Goal: Task Accomplishment & Management: Complete application form

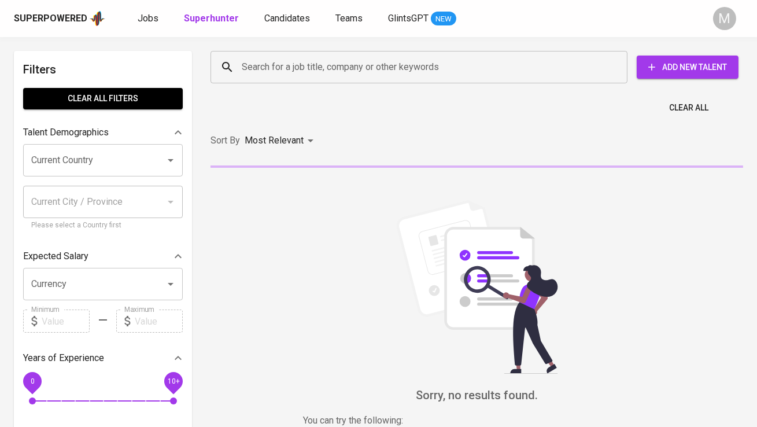
click at [279, 64] on input "Search for a job title, company or other keywords" at bounding box center [422, 67] width 366 height 22
paste input "[EMAIL_ADDRESS][DOMAIN_NAME]"
type input "[EMAIL_ADDRESS][DOMAIN_NAME]"
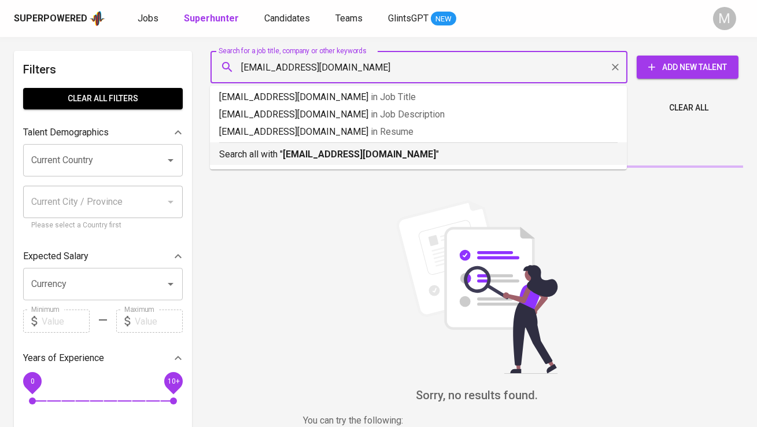
click at [287, 154] on b "[EMAIL_ADDRESS][DOMAIN_NAME]" at bounding box center [359, 154] width 153 height 11
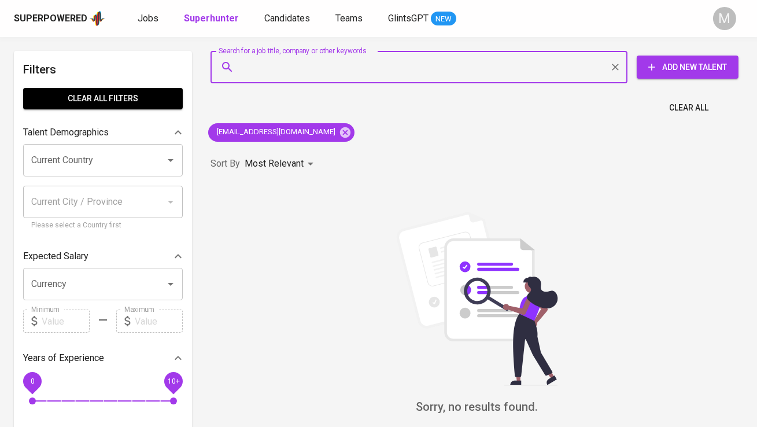
click at [653, 70] on icon "button" at bounding box center [652, 67] width 12 height 12
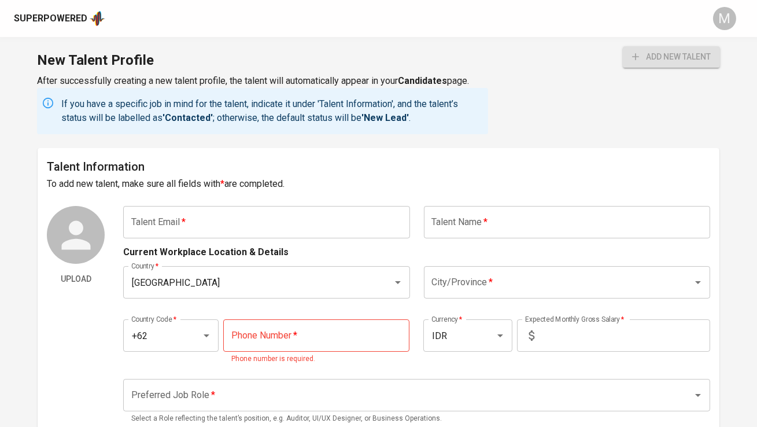
click at [251, 224] on input "text" at bounding box center [266, 222] width 286 height 32
paste input "[EMAIL_ADDRESS][DOMAIN_NAME]"
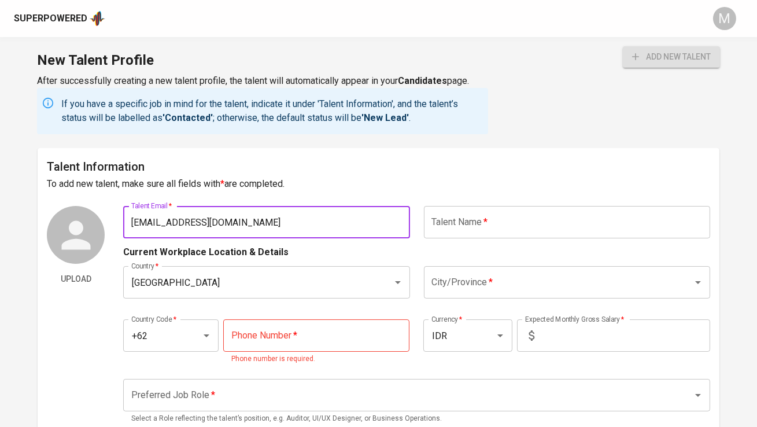
type input "[EMAIL_ADDRESS][DOMAIN_NAME]"
click at [467, 225] on input "text" at bounding box center [567, 222] width 286 height 32
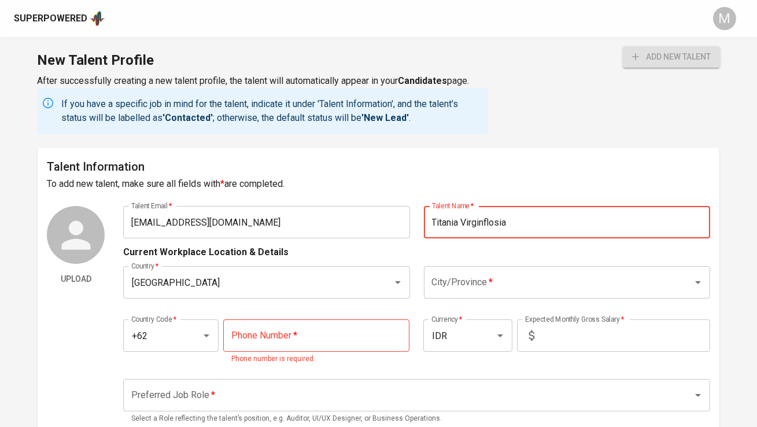
type input "Titania Virginflosia"
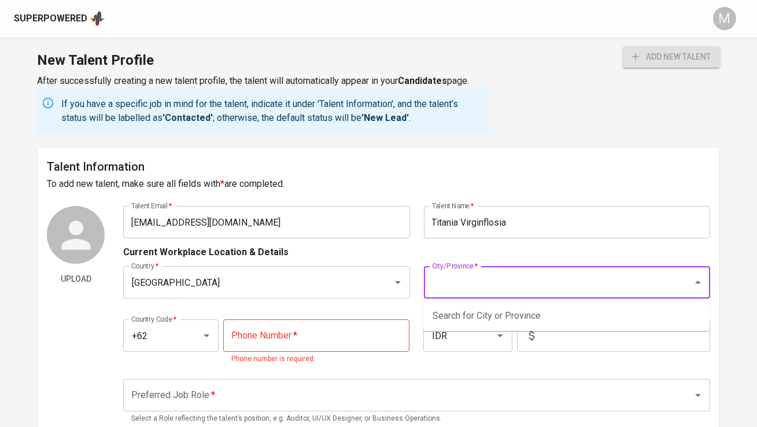
click at [542, 279] on input "City/Province   *" at bounding box center [550, 282] width 243 height 22
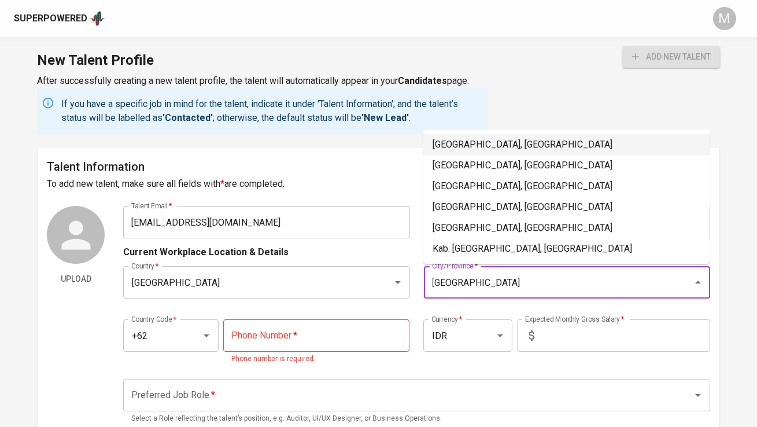
click at [502, 135] on li "[GEOGRAPHIC_DATA], [GEOGRAPHIC_DATA]" at bounding box center [566, 144] width 286 height 21
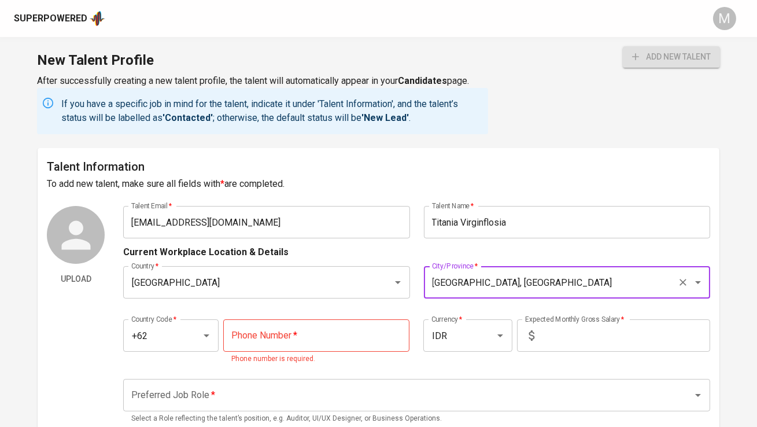
type input "[GEOGRAPHIC_DATA], [GEOGRAPHIC_DATA]"
click at [285, 332] on input "tel" at bounding box center [316, 335] width 186 height 32
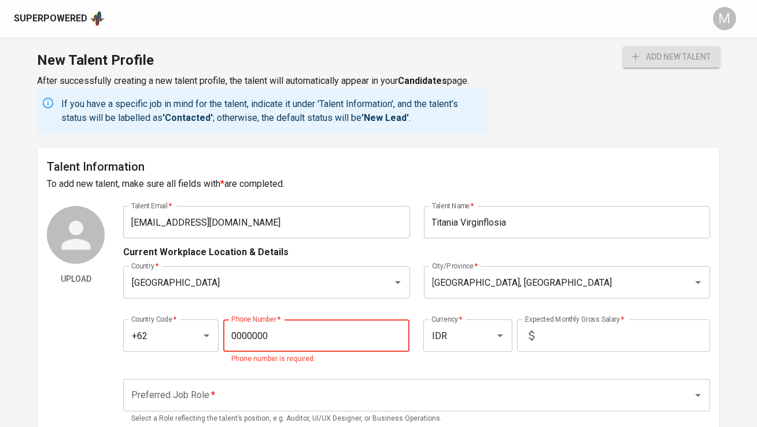
type input "0000000"
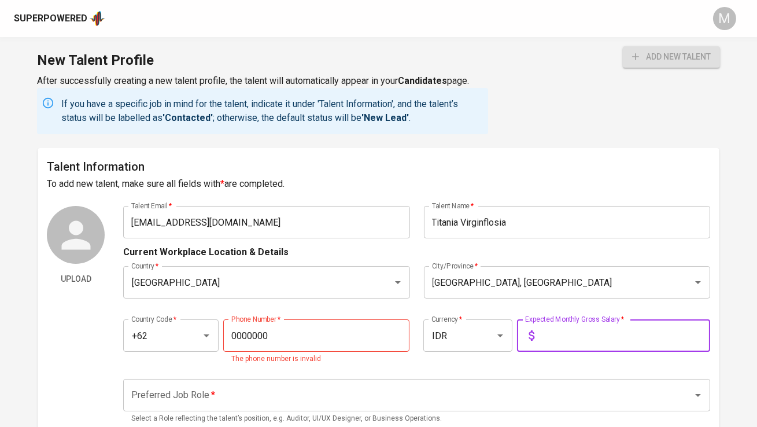
click at [564, 335] on input "text" at bounding box center [624, 335] width 171 height 32
click at [325, 340] on input "0000000" at bounding box center [316, 335] width 186 height 32
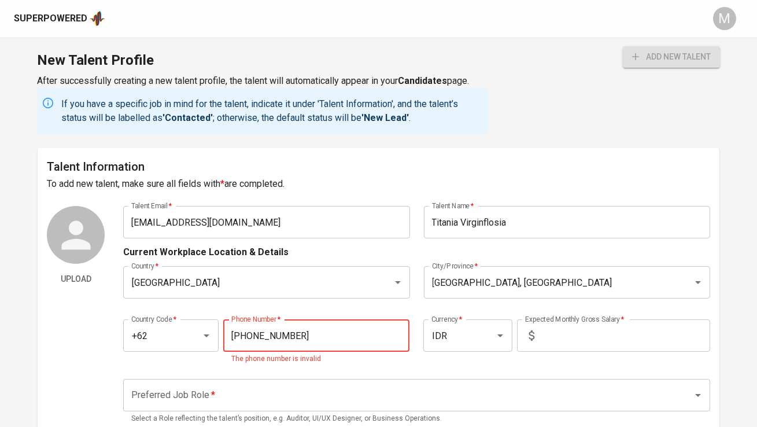
type input "[PHONE_NUMBER]"
click at [577, 332] on input "text" at bounding box center [624, 335] width 171 height 32
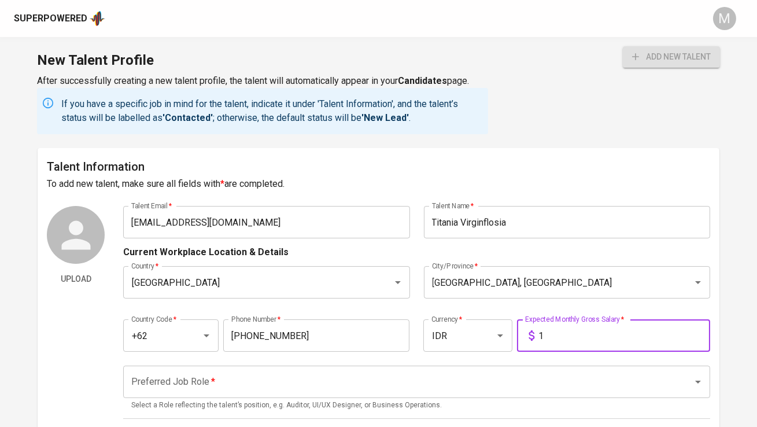
type input "1"
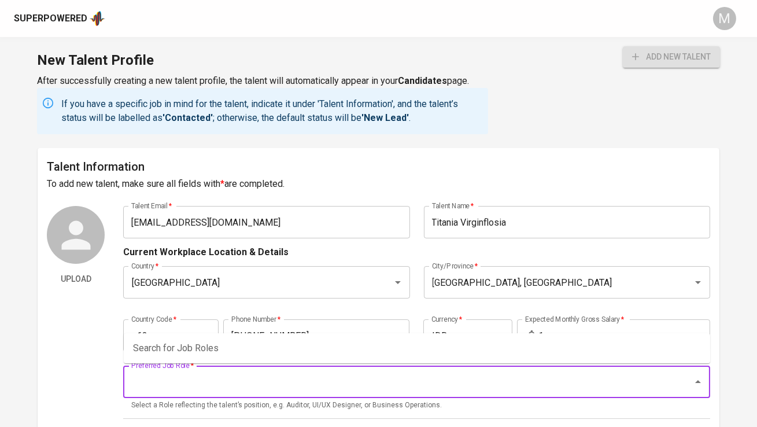
click at [505, 387] on input "Preferred Job Role   *" at bounding box center [400, 382] width 544 height 22
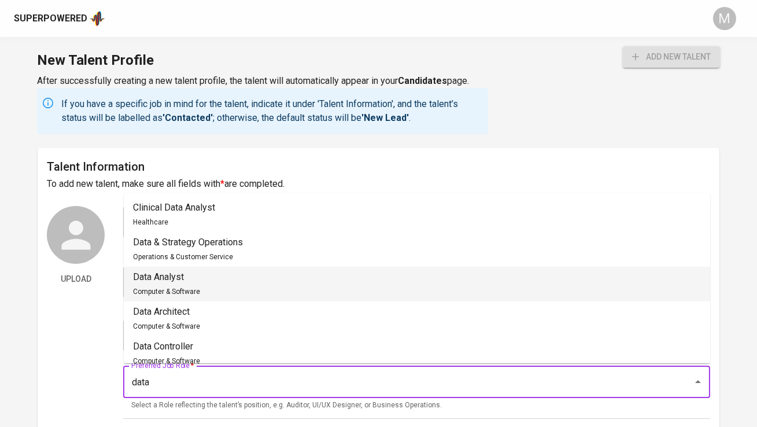
click at [454, 289] on li "Data Analyst Computer & Software" at bounding box center [417, 284] width 586 height 35
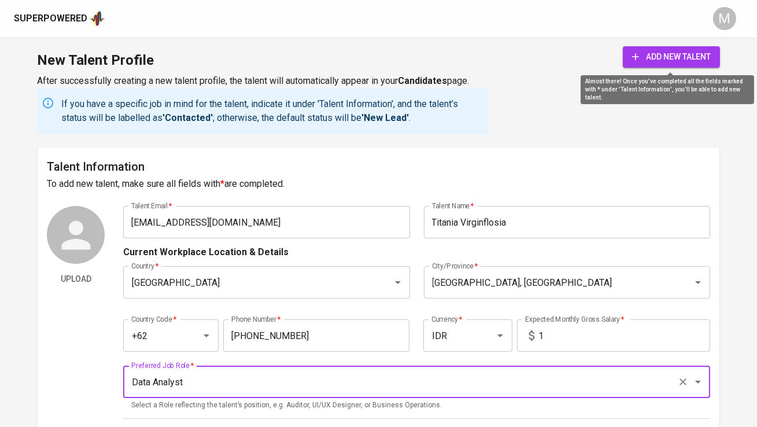
type input "Data Analyst"
click at [671, 56] on span "add new talent" at bounding box center [671, 57] width 79 height 14
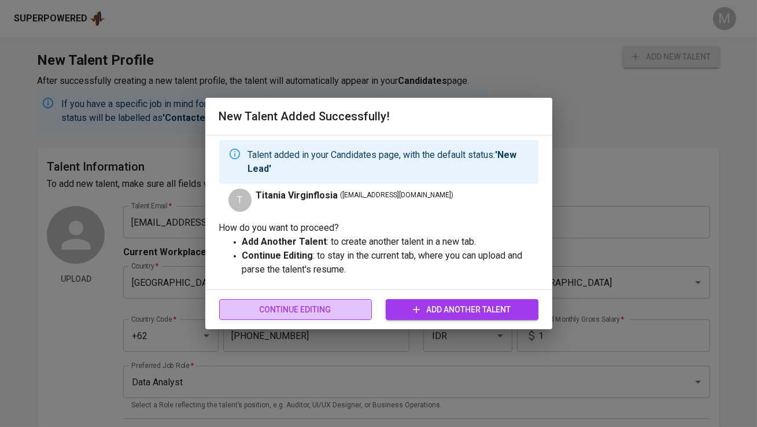
click at [321, 306] on span "Continue Editing" at bounding box center [295, 309] width 134 height 14
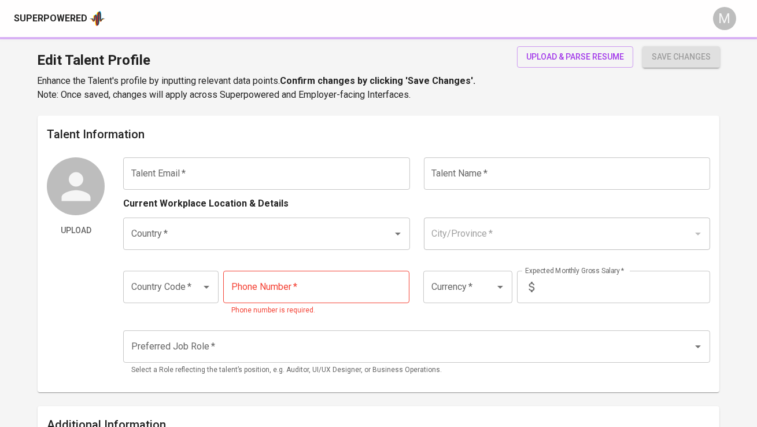
type input "[EMAIL_ADDRESS][DOMAIN_NAME]"
type input "Titania Virginflosia"
type input "[GEOGRAPHIC_DATA]"
type input "[GEOGRAPHIC_DATA], [GEOGRAPHIC_DATA]"
type input "+62"
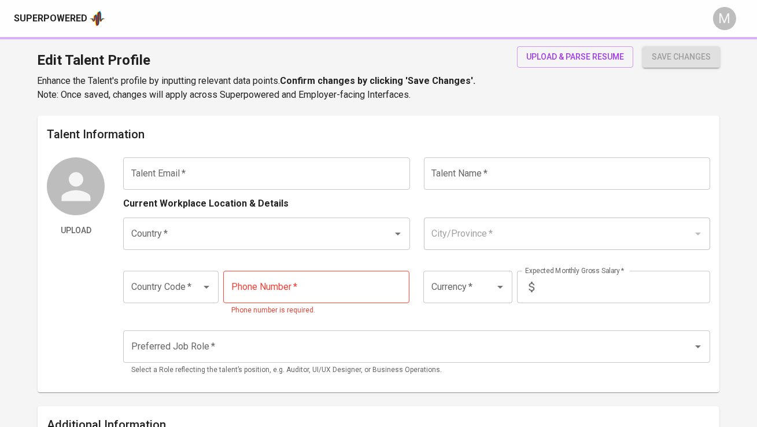
type input "[PHONE_NUMBER]"
type input "IDR"
type input "Data Analyst"
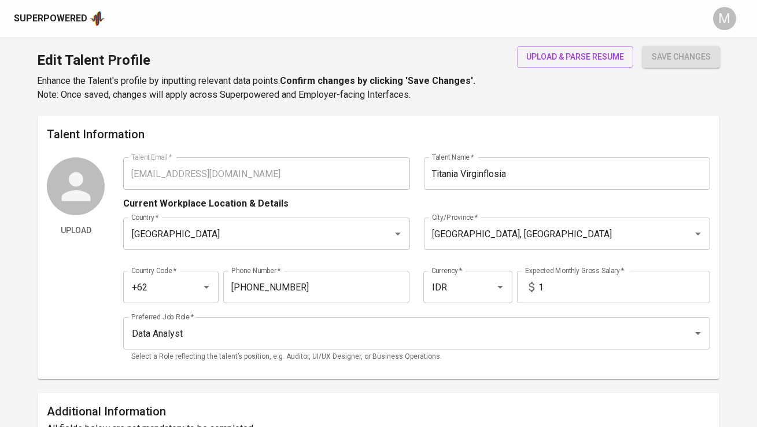
click at [61, 11] on div "Superpowered" at bounding box center [59, 18] width 91 height 17
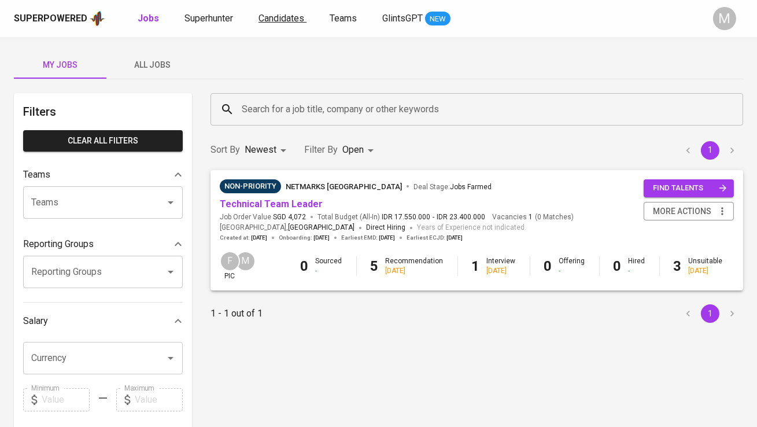
click at [263, 16] on span "Candidates" at bounding box center [281, 18] width 46 height 11
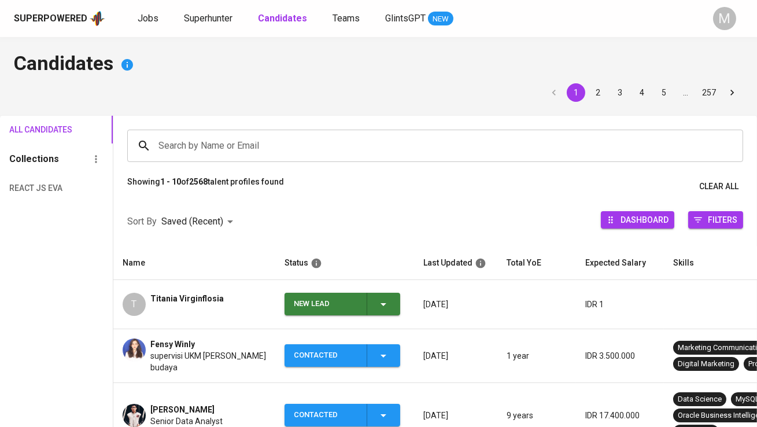
click at [324, 303] on div "New Lead" at bounding box center [326, 304] width 64 height 23
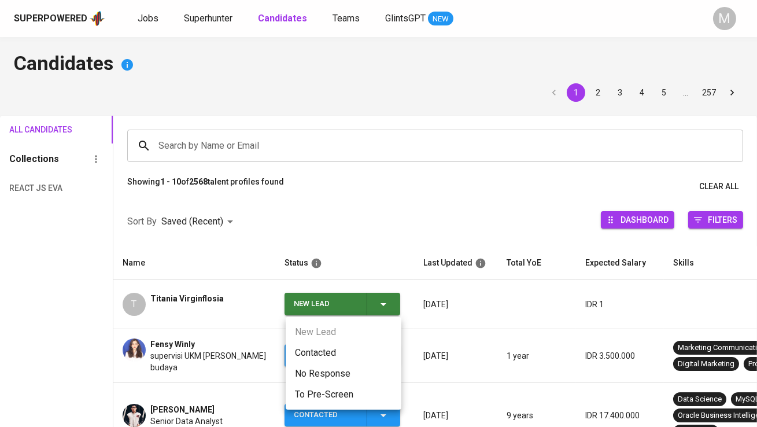
click at [324, 349] on li "Contacted" at bounding box center [344, 352] width 116 height 21
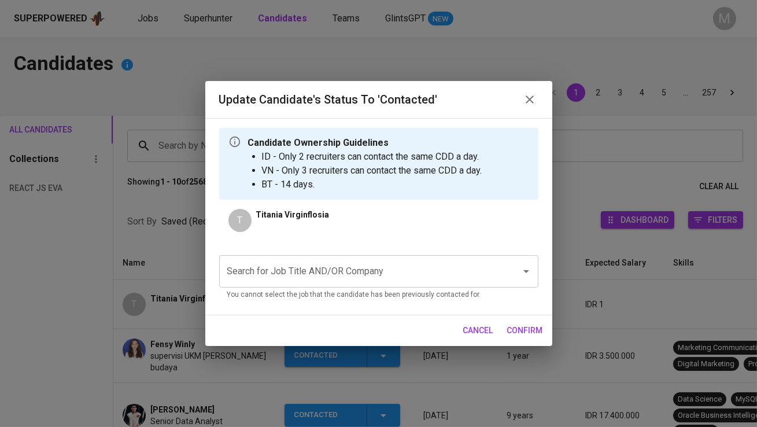
click at [306, 264] on input "Search for Job Title AND/OR Company" at bounding box center [362, 271] width 276 height 22
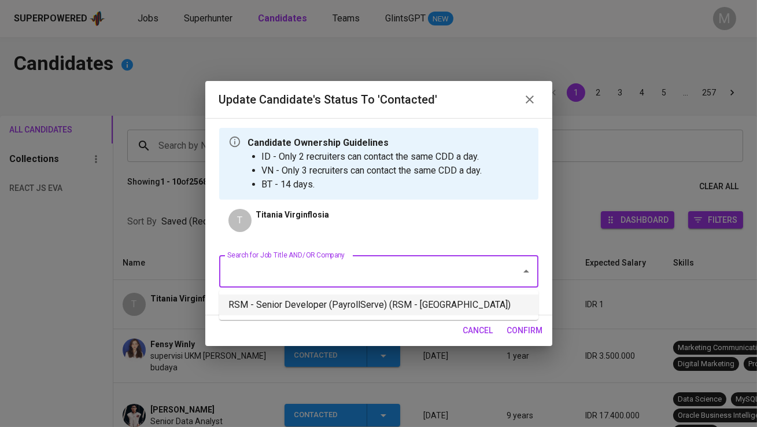
click at [334, 302] on li "RSM - Senior Developer (PayrollServe) (RSM - [GEOGRAPHIC_DATA])" at bounding box center [378, 304] width 319 height 21
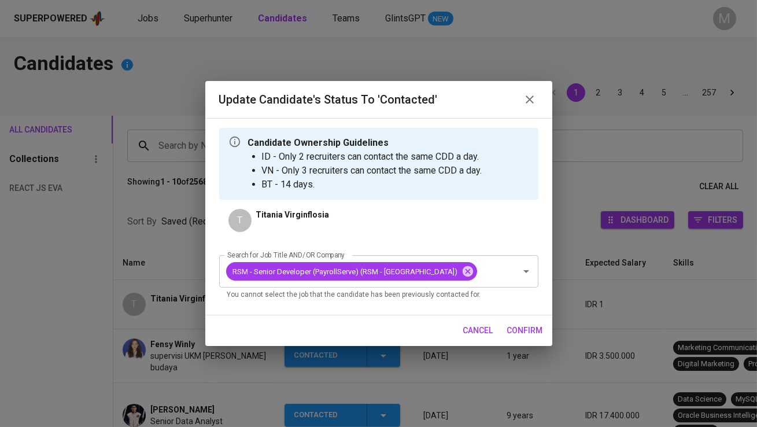
click at [527, 329] on span "confirm" at bounding box center [525, 330] width 36 height 14
